Goal: Task Accomplishment & Management: Complete application form

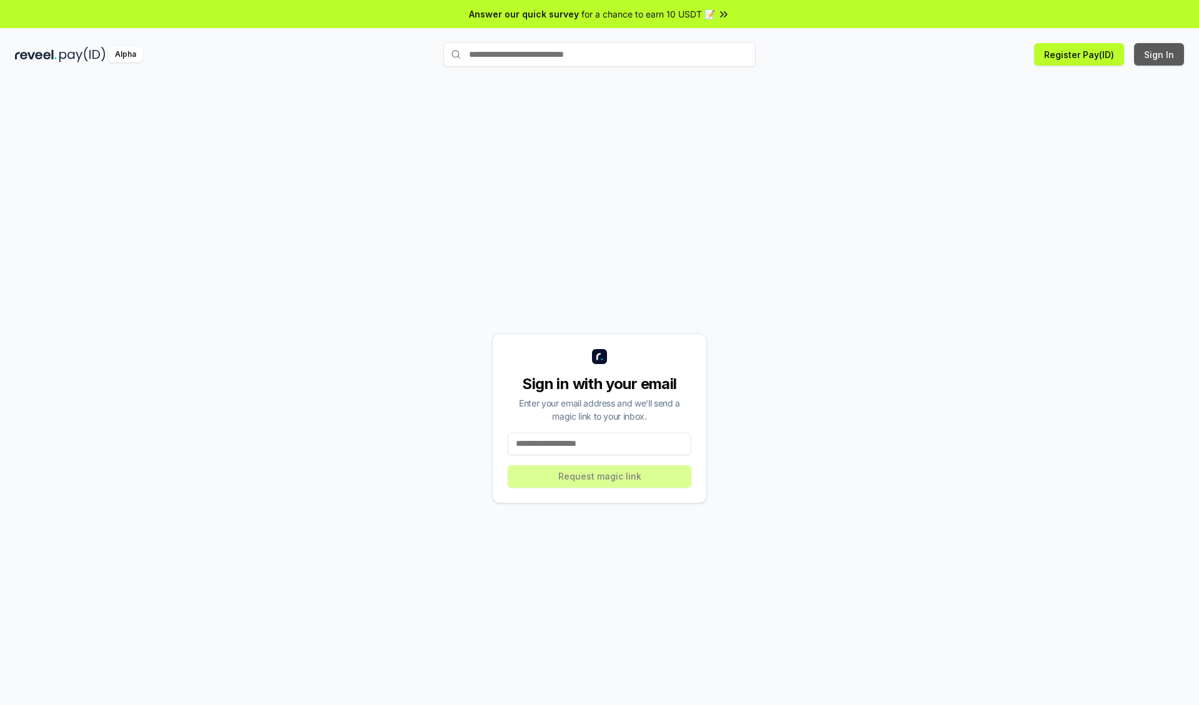
click at [1159, 54] on button "Sign In" at bounding box center [1159, 54] width 50 height 22
type input "**********"
click at [599, 476] on button "Request magic link" at bounding box center [600, 476] width 184 height 22
